Goal: Navigation & Orientation: Find specific page/section

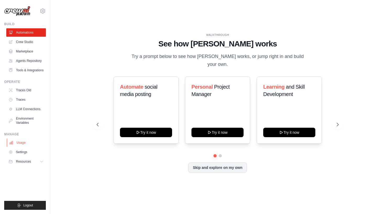
click at [20, 141] on link "Usage" at bounding box center [27, 142] width 40 height 8
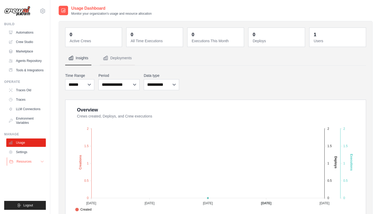
click at [35, 159] on button "Resources" at bounding box center [27, 161] width 40 height 8
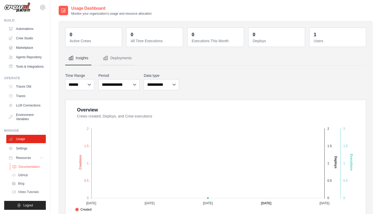
scroll to position [16, 0]
click at [25, 149] on link "Settings" at bounding box center [27, 148] width 40 height 8
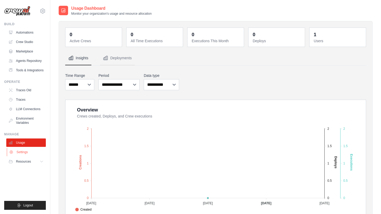
scroll to position [0, 0]
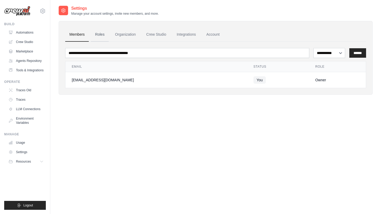
click at [97, 35] on link "Roles" at bounding box center [100, 35] width 18 height 14
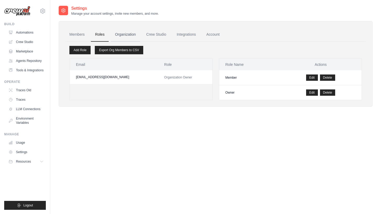
click at [129, 34] on link "Organization" at bounding box center [125, 35] width 29 height 14
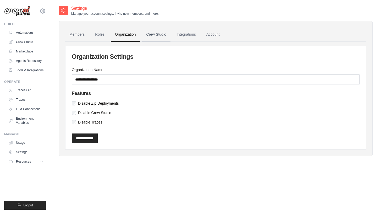
click at [154, 34] on link "Crew Studio" at bounding box center [156, 35] width 28 height 14
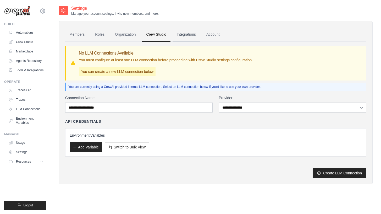
click at [181, 36] on link "Integrations" at bounding box center [187, 35] width 28 height 14
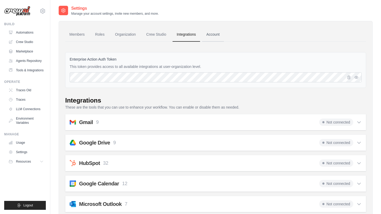
click at [210, 36] on link "Account" at bounding box center [213, 35] width 22 height 14
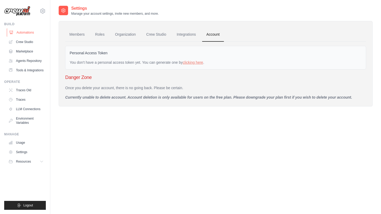
click at [27, 33] on link "Automations" at bounding box center [27, 32] width 40 height 8
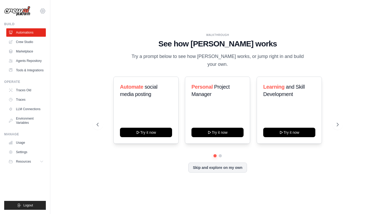
click at [42, 11] on icon at bounding box center [43, 11] width 6 height 6
click at [63, 33] on span "Settings" at bounding box center [64, 32] width 41 height 5
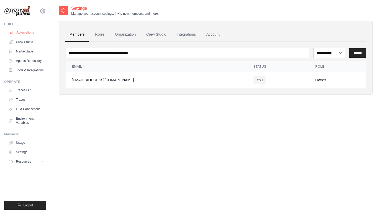
click at [26, 33] on link "Automations" at bounding box center [27, 32] width 40 height 8
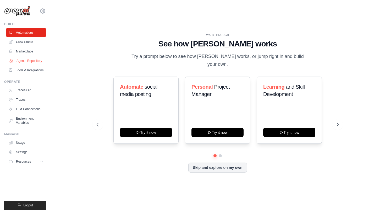
click at [38, 62] on link "Agents Repository" at bounding box center [27, 61] width 40 height 8
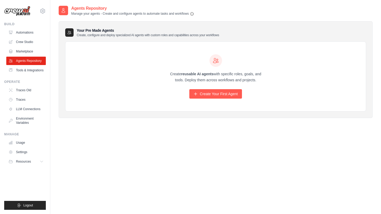
scroll to position [8, 0]
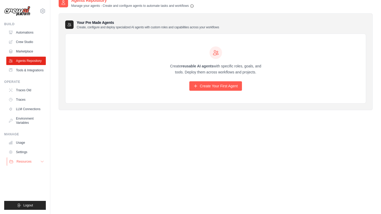
click at [43, 161] on icon at bounding box center [42, 161] width 4 height 4
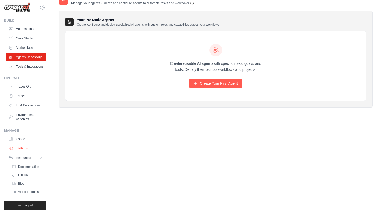
scroll to position [0, 0]
